Goal: Task Accomplishment & Management: Complete application form

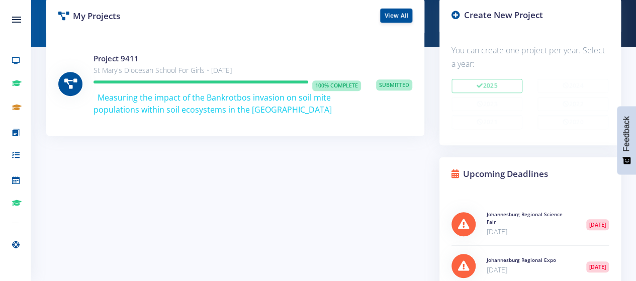
scroll to position [8, 8]
click at [389, 18] on link "View All" at bounding box center [396, 15] width 32 height 14
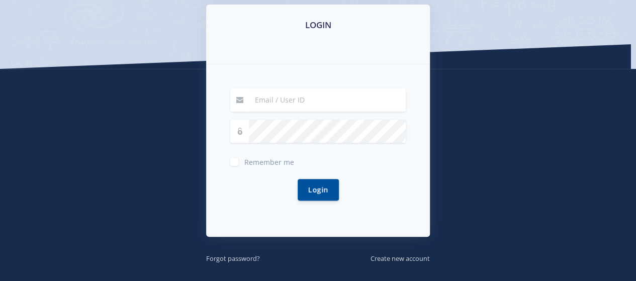
scroll to position [240, 0]
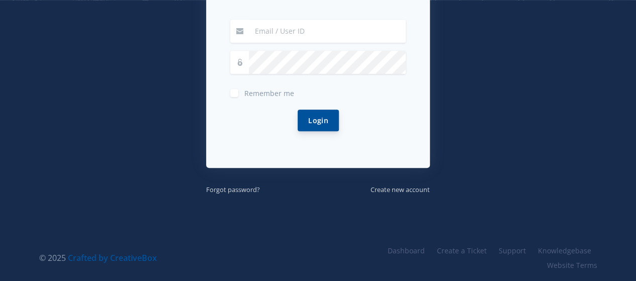
type input "olivia.barker@stmaryspta.co.za"
click at [323, 119] on button "Login" at bounding box center [318, 121] width 41 height 22
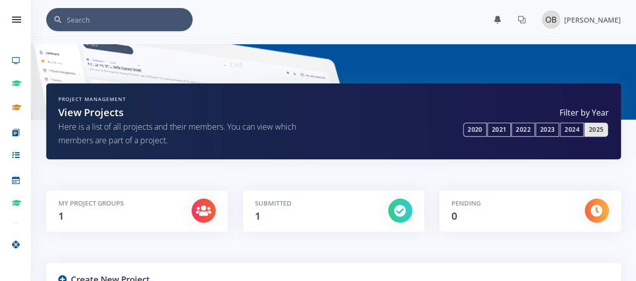
scroll to position [8, 8]
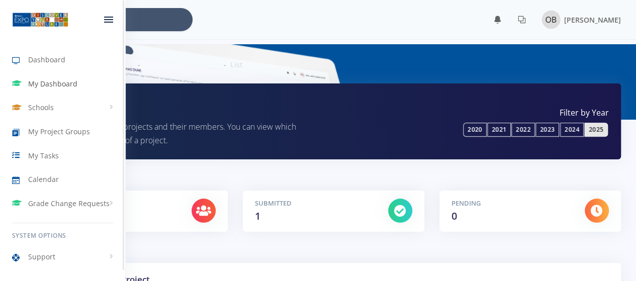
click at [49, 81] on span "My Dashboard" at bounding box center [52, 83] width 49 height 11
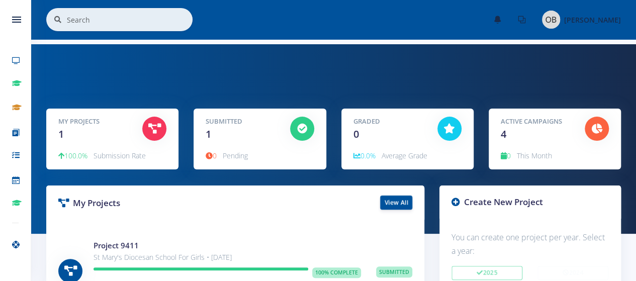
scroll to position [49, 0]
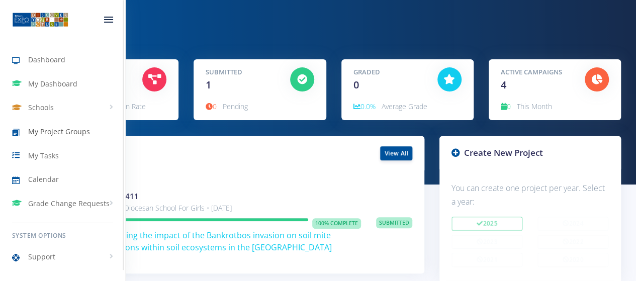
click at [65, 130] on span "My Project Groups" at bounding box center [59, 131] width 62 height 11
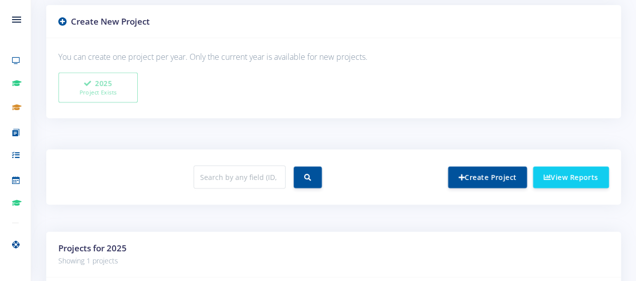
scroll to position [381, 0]
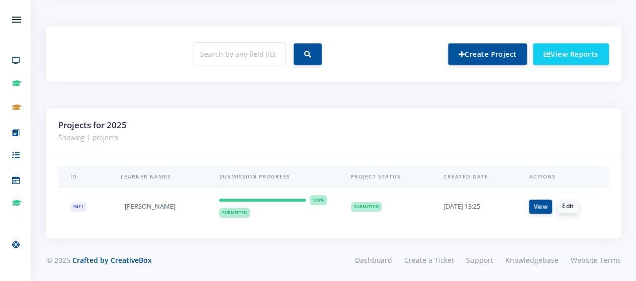
click at [573, 205] on link "Edit" at bounding box center [568, 206] width 21 height 14
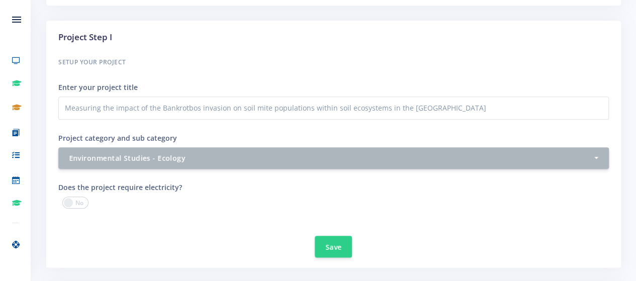
scroll to position [328, 0]
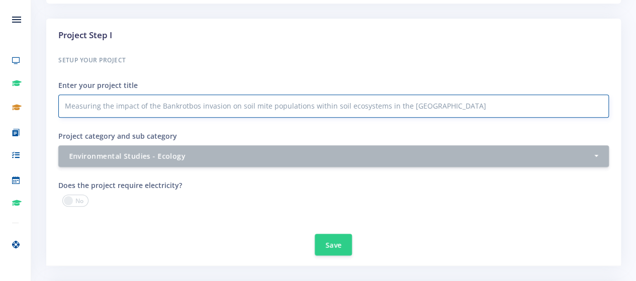
click at [331, 107] on input "Measuring the impact of the Bankrotbos invasion on soil mite populations within…" at bounding box center [333, 106] width 551 height 23
drag, startPoint x: 483, startPoint y: 107, endPoint x: 419, endPoint y: 118, distance: 64.8
click at [419, 118] on div "Setup your Project Enter your project title Measuring the impact of the Bankrot…" at bounding box center [333, 110] width 551 height 113
type input "Measuring the impact of the Bankrotbos invasion on soil mite populations within…"
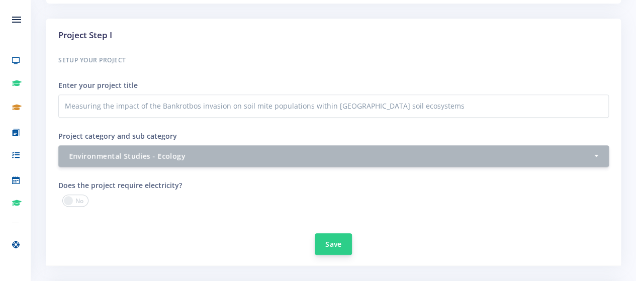
click at [331, 244] on button "Save" at bounding box center [333, 244] width 37 height 22
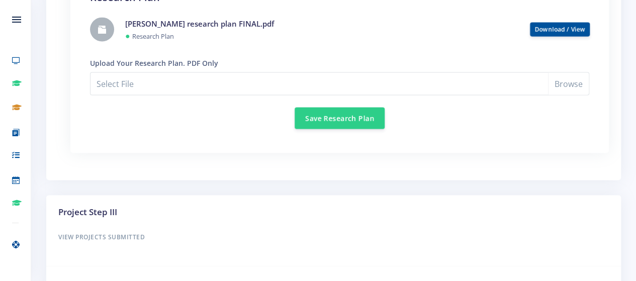
scroll to position [943, 0]
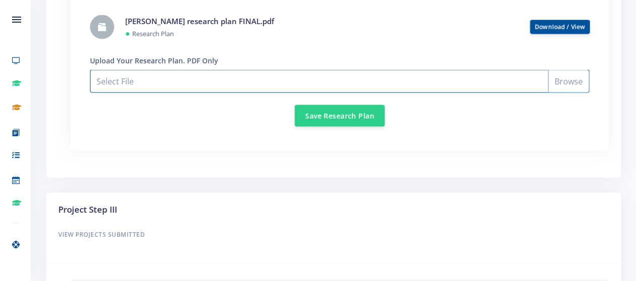
click at [197, 79] on input "Select File" at bounding box center [339, 80] width 499 height 23
type input "C:\fakepath\Olivia Barker research plan FINAL.pdf"
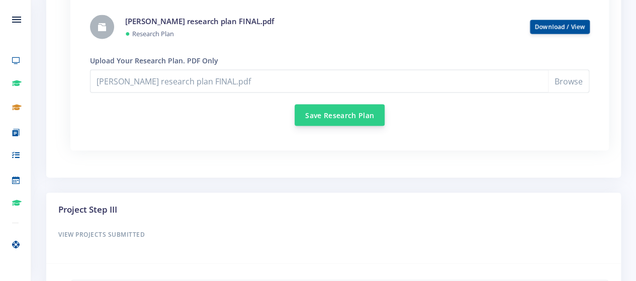
click at [344, 111] on button "Save Research Plan" at bounding box center [340, 115] width 90 height 22
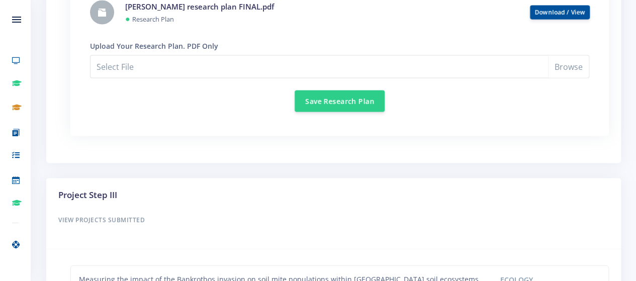
scroll to position [1073, 0]
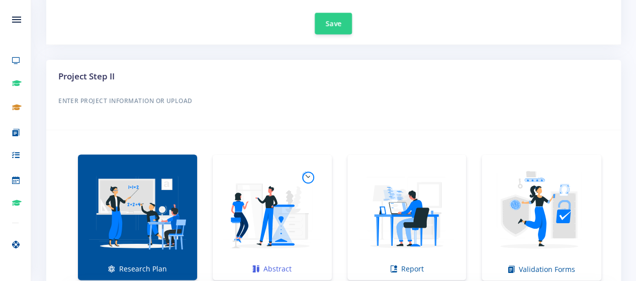
click at [227, 232] on img at bounding box center [272, 211] width 103 height 103
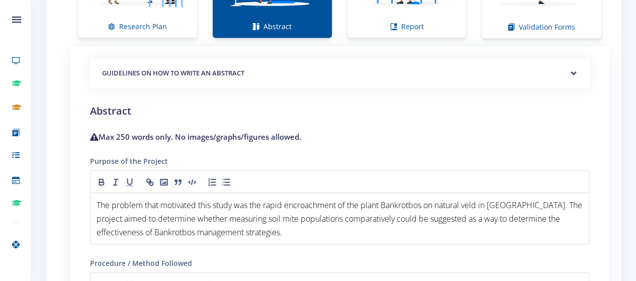
scroll to position [743, 0]
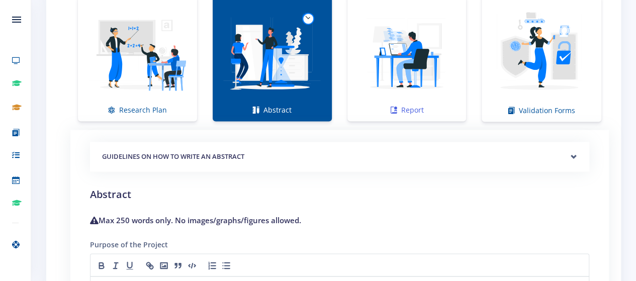
click at [406, 62] on img at bounding box center [407, 53] width 103 height 103
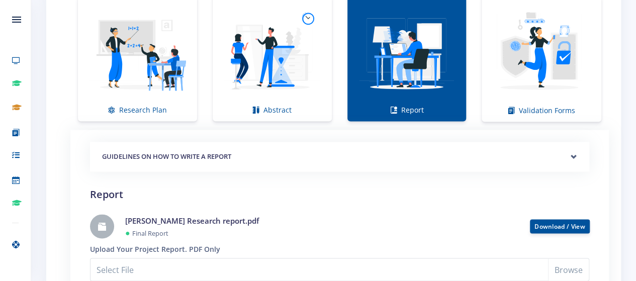
scroll to position [909, 0]
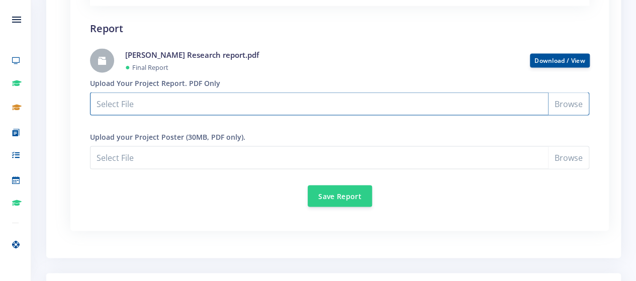
click at [245, 106] on input "Select File" at bounding box center [339, 103] width 499 height 23
type input "C:\fakepath\Olivia Barker Research report FINAL.pdf"
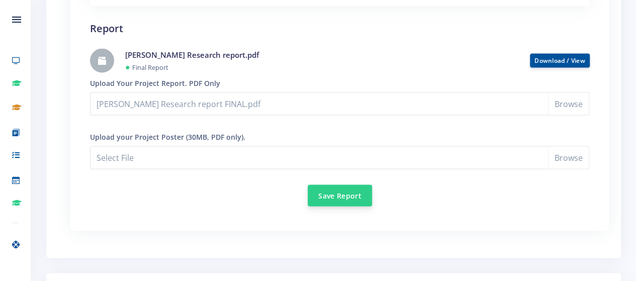
click at [339, 201] on button "Save Report" at bounding box center [340, 196] width 64 height 22
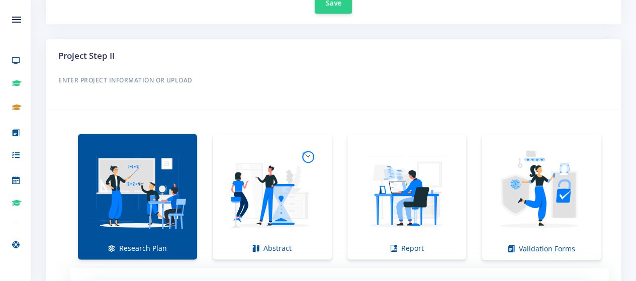
scroll to position [634, 0]
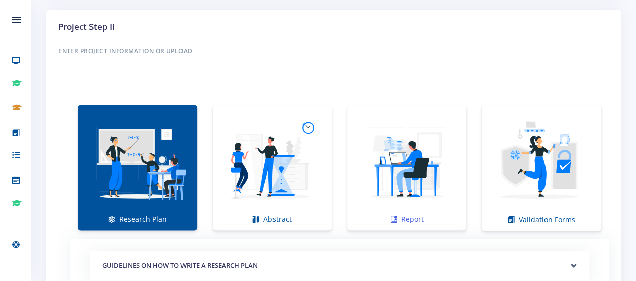
click at [407, 164] on img at bounding box center [407, 162] width 103 height 103
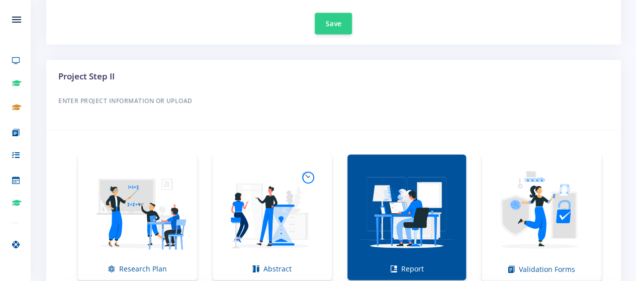
scroll to position [596, 0]
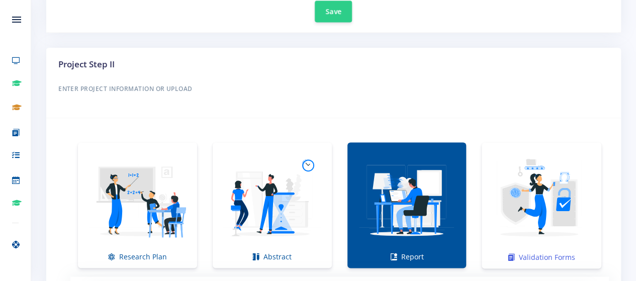
click at [555, 145] on link "Validation Forms" at bounding box center [542, 205] width 120 height 126
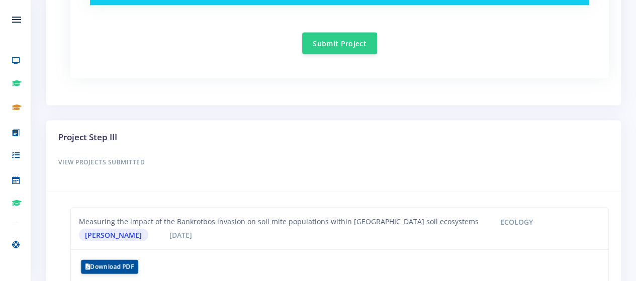
scroll to position [1034, 0]
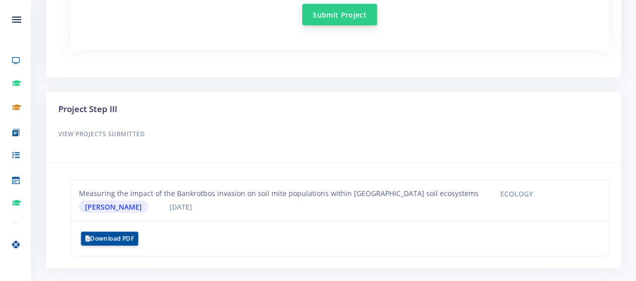
click at [353, 22] on button "Submit Project" at bounding box center [339, 15] width 75 height 22
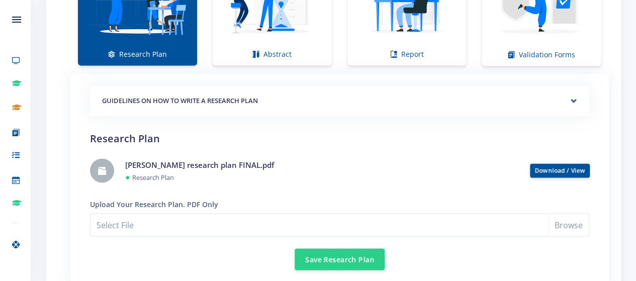
scroll to position [1073, 0]
